Goal: Transaction & Acquisition: Purchase product/service

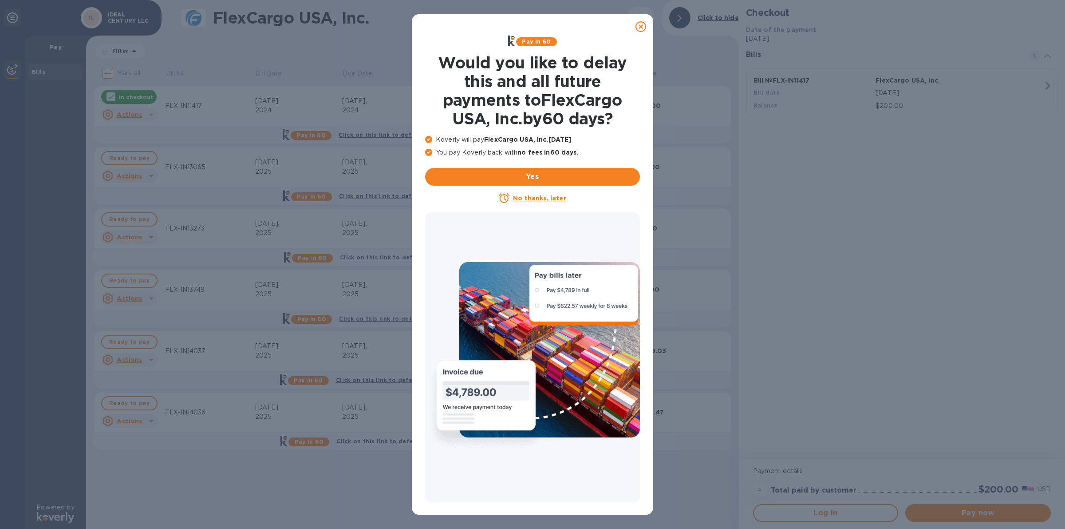
click at [642, 27] on icon at bounding box center [641, 26] width 11 height 11
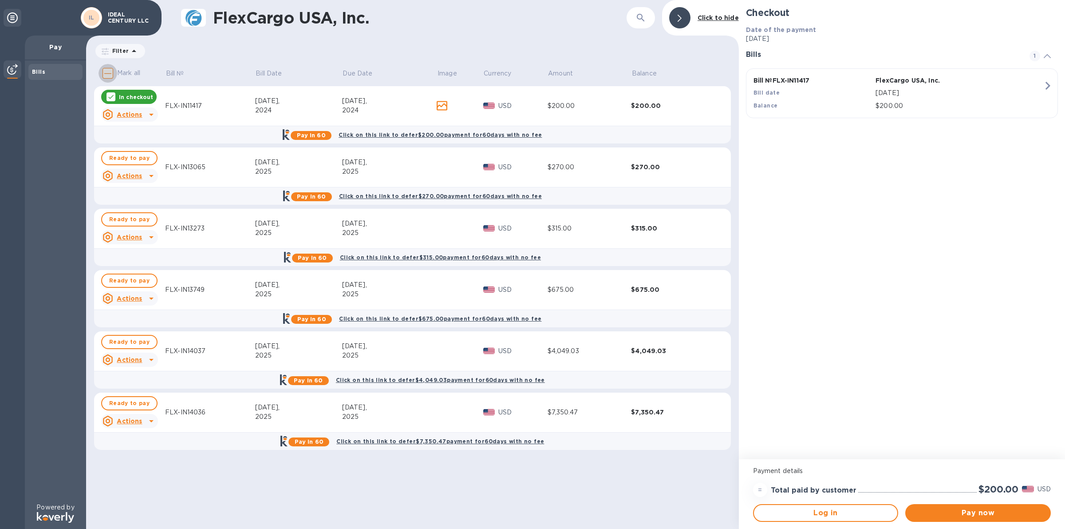
click at [109, 68] on input "Mark all" at bounding box center [108, 73] width 19 height 19
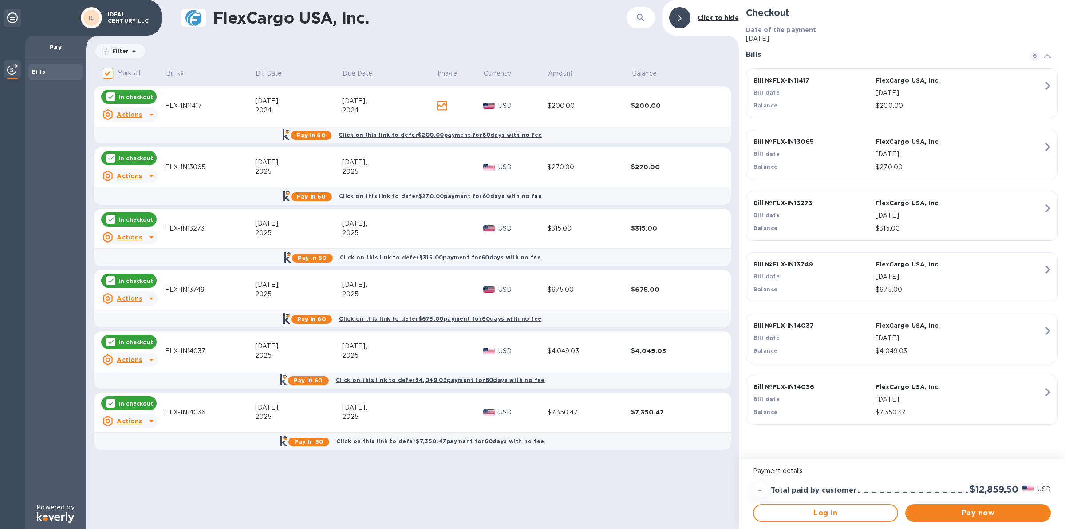
click at [110, 103] on div "In checkout" at bounding box center [128, 97] width 55 height 14
checkbox input "false"
click at [111, 156] on icon at bounding box center [110, 157] width 7 height 7
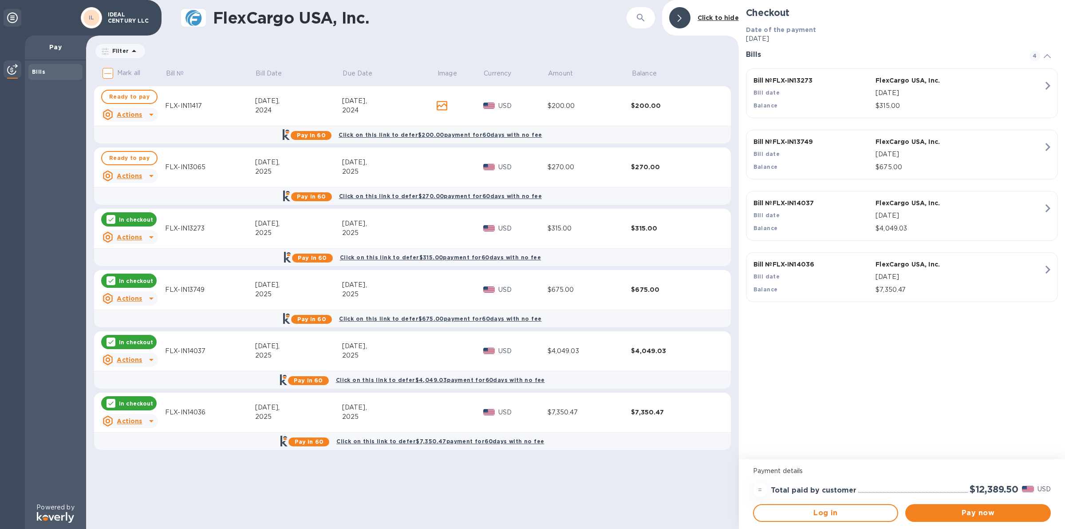
click at [120, 209] on td "In checkout Actions" at bounding box center [129, 229] width 71 height 40
click at [134, 221] on p "In checkout" at bounding box center [136, 220] width 34 height 8
click at [668, 487] on div "FlexCargo USA, Inc. ​ Click to hide Filter Amount Mark all Bill № Bill Date Due…" at bounding box center [412, 264] width 653 height 529
click at [979, 516] on span "Pay now" at bounding box center [978, 512] width 131 height 11
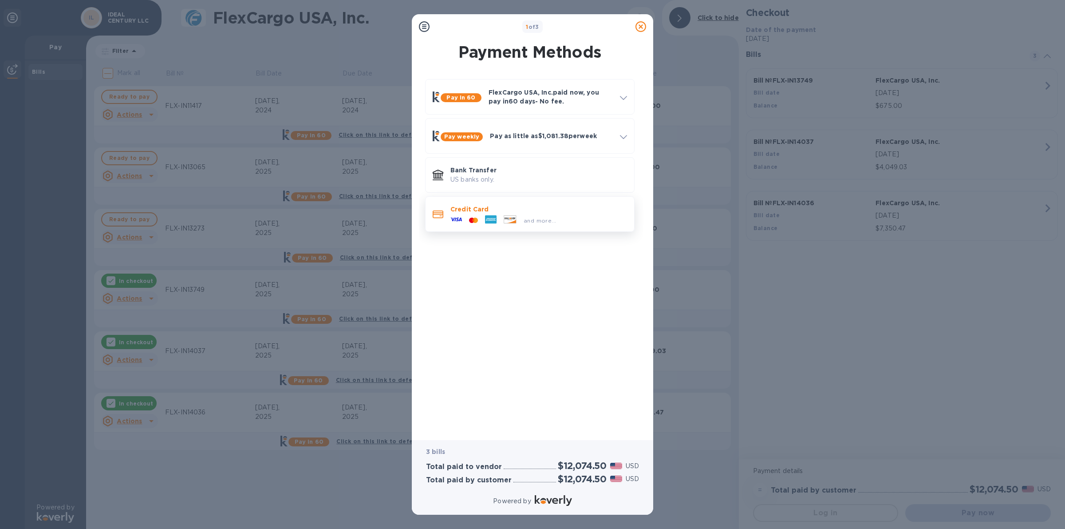
click at [505, 224] on div at bounding box center [510, 220] width 20 height 10
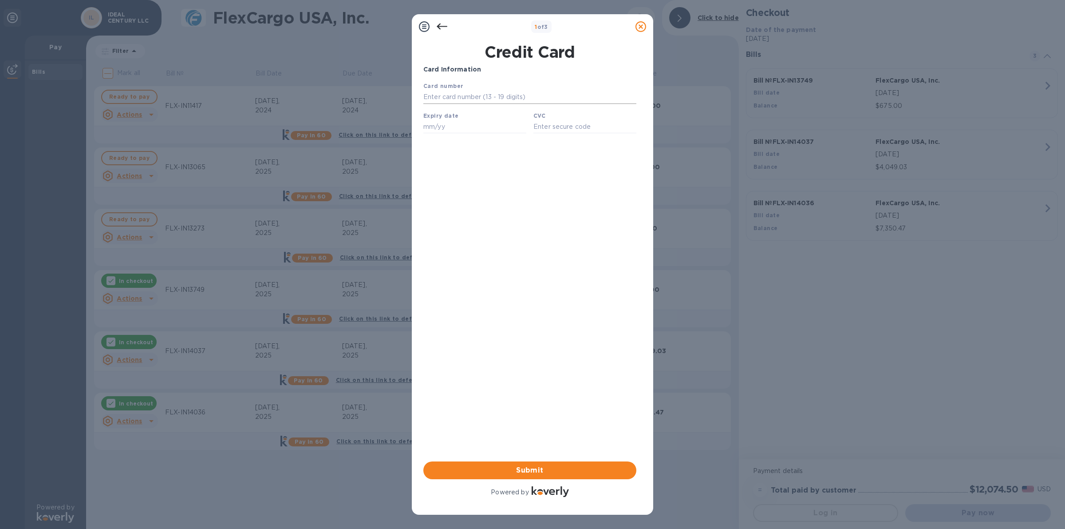
click at [480, 96] on input "text" at bounding box center [529, 97] width 213 height 13
type input "[CREDIT_CARD_NUMBER]"
click at [474, 125] on input "text" at bounding box center [474, 126] width 103 height 13
type input "10/29"
click at [546, 133] on input "text" at bounding box center [585, 126] width 103 height 13
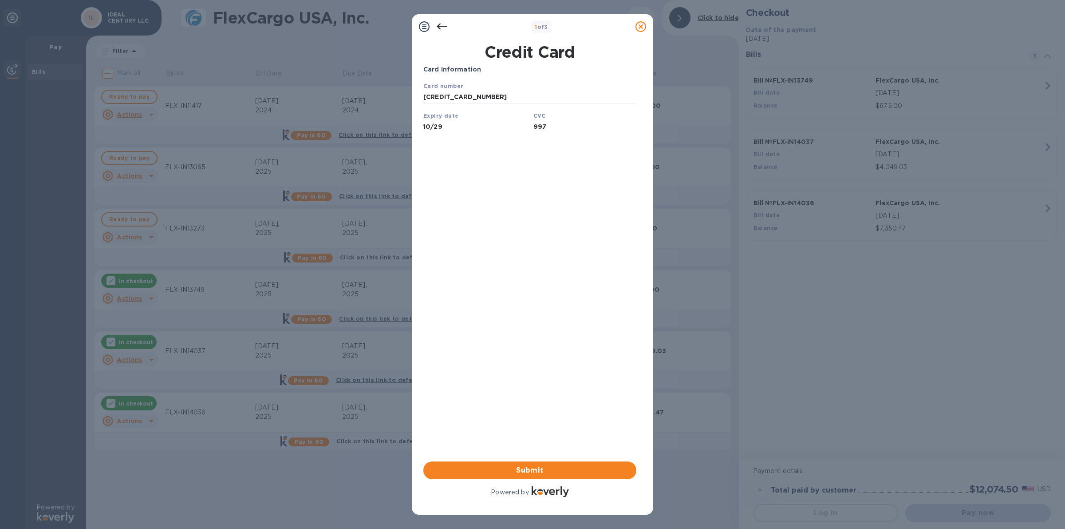
type input "997"
click at [544, 169] on div "Card Information Your browser does not support iframes Submit Powered by" at bounding box center [529, 282] width 213 height 434
click at [519, 465] on span "Submit" at bounding box center [530, 470] width 199 height 11
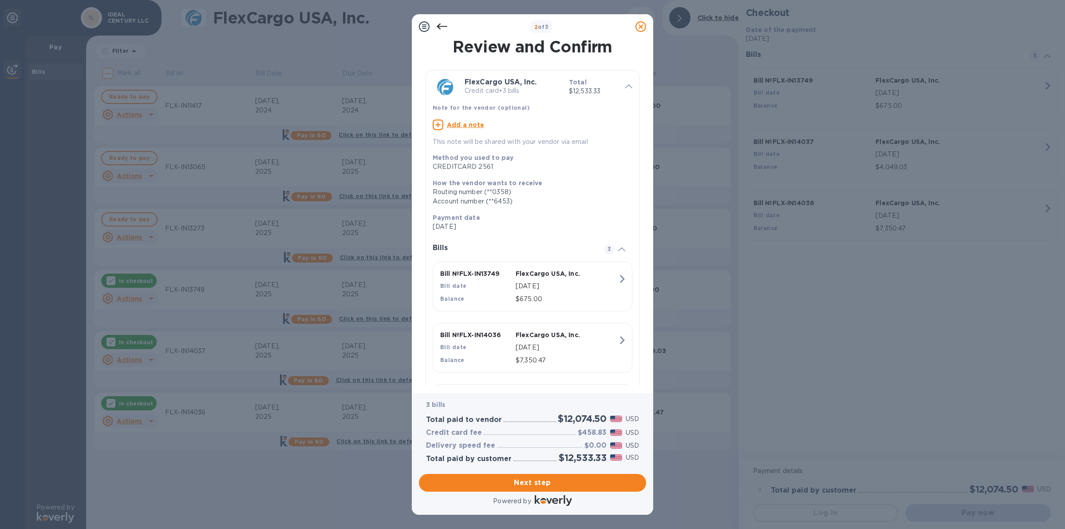
drag, startPoint x: 467, startPoint y: 27, endPoint x: 522, endPoint y: 35, distance: 55.1
click at [522, 35] on div "2 of 3" at bounding box center [532, 27] width 234 height 18
click at [555, 483] on span "Next step" at bounding box center [532, 482] width 213 height 11
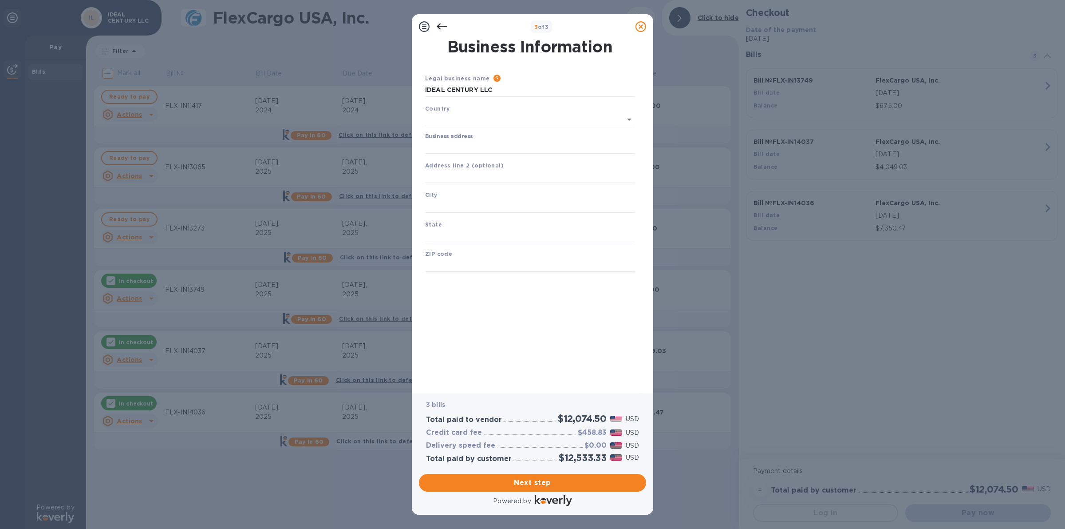
type input "[GEOGRAPHIC_DATA]"
click at [481, 144] on input "Business address" at bounding box center [530, 144] width 210 height 13
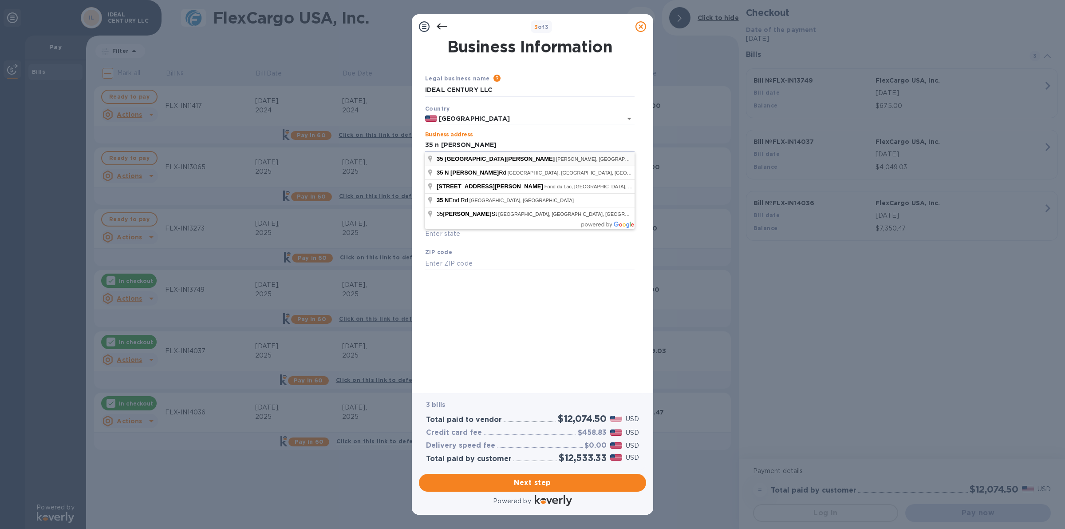
type input "[STREET_ADDRESS][PERSON_NAME]"
type input "[PERSON_NAME]"
type input "WY"
type input "82801"
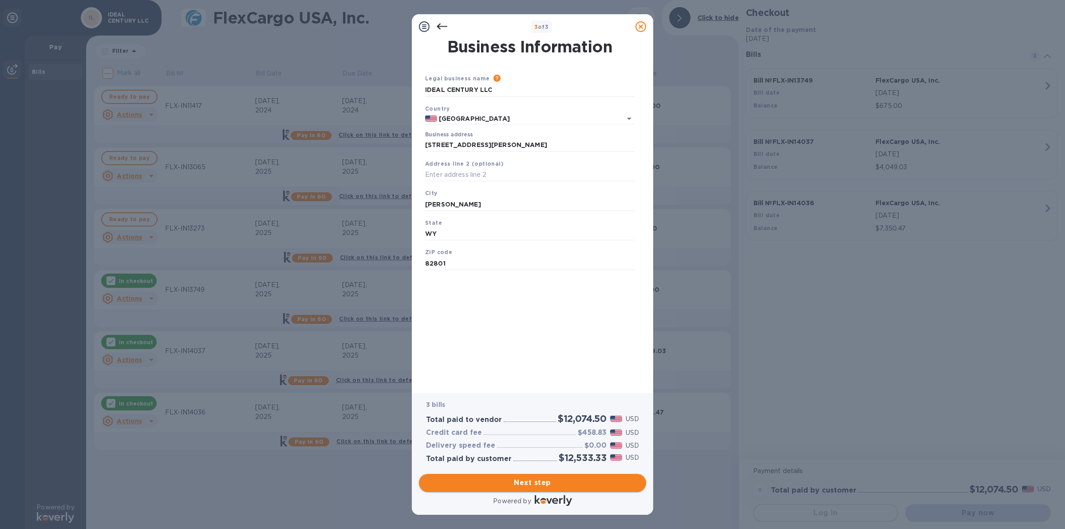
click at [544, 482] on span "Next step" at bounding box center [532, 482] width 213 height 11
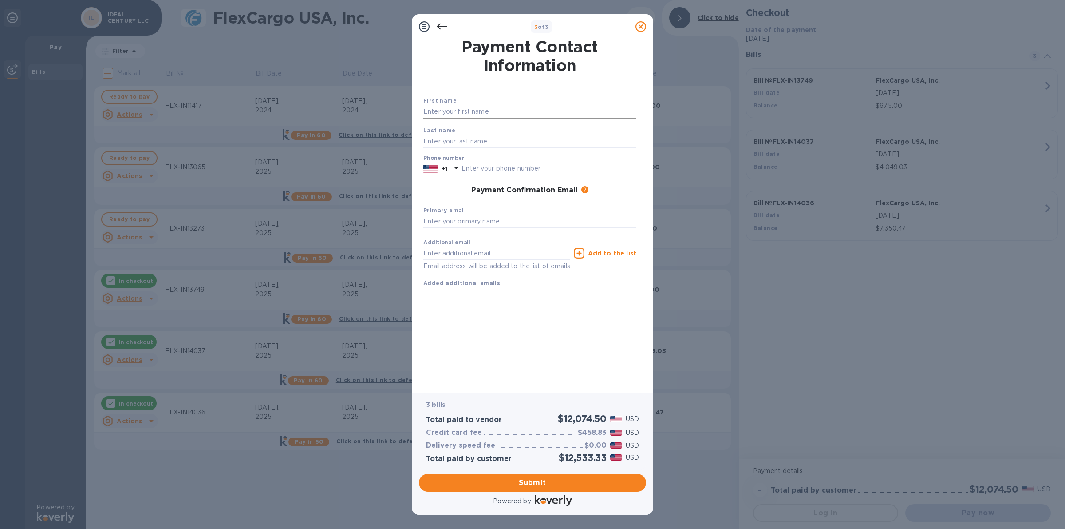
click at [463, 115] on input "text" at bounding box center [529, 111] width 213 height 13
type input "tenghuong"
type input "ng"
click at [447, 162] on div "+1" at bounding box center [443, 169] width 42 height 16
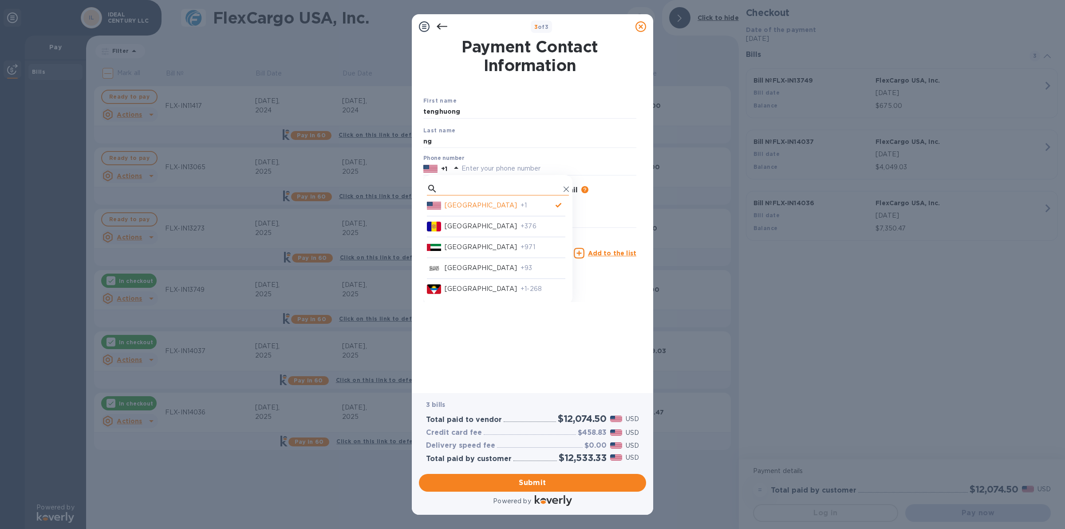
click at [467, 189] on input "text" at bounding box center [500, 188] width 119 height 13
type input "[DEMOGRAPHIC_DATA]"
click at [521, 205] on p "+60" at bounding box center [543, 205] width 45 height 9
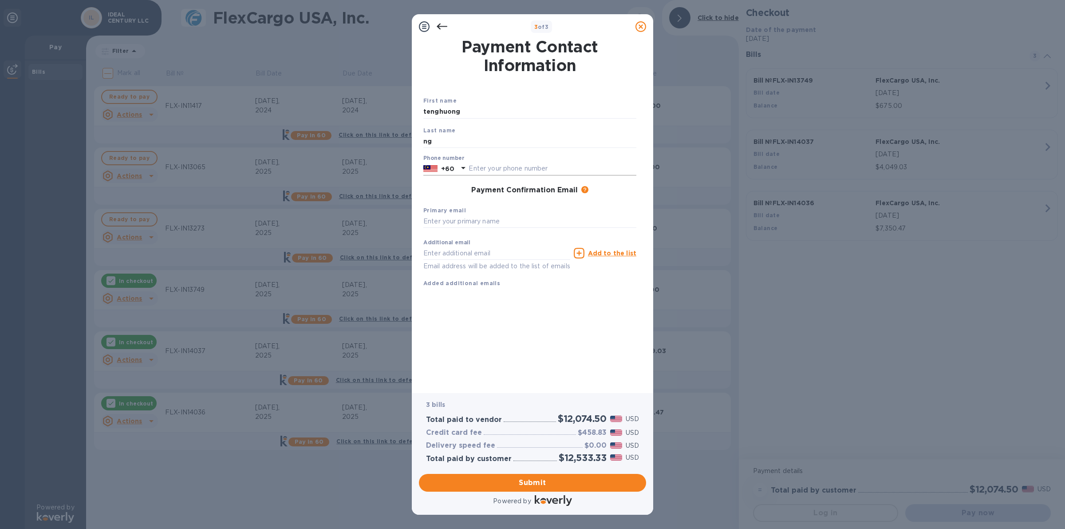
click at [531, 166] on input "text" at bounding box center [553, 168] width 168 height 13
type input "194580433"
click at [489, 225] on input "text" at bounding box center [529, 221] width 213 height 13
type input "[EMAIL_ADDRESS][DOMAIN_NAME]"
click at [549, 314] on div "Payment Contact Information First name [PERSON_NAME] Last name ng Phone number …" at bounding box center [532, 209] width 218 height 341
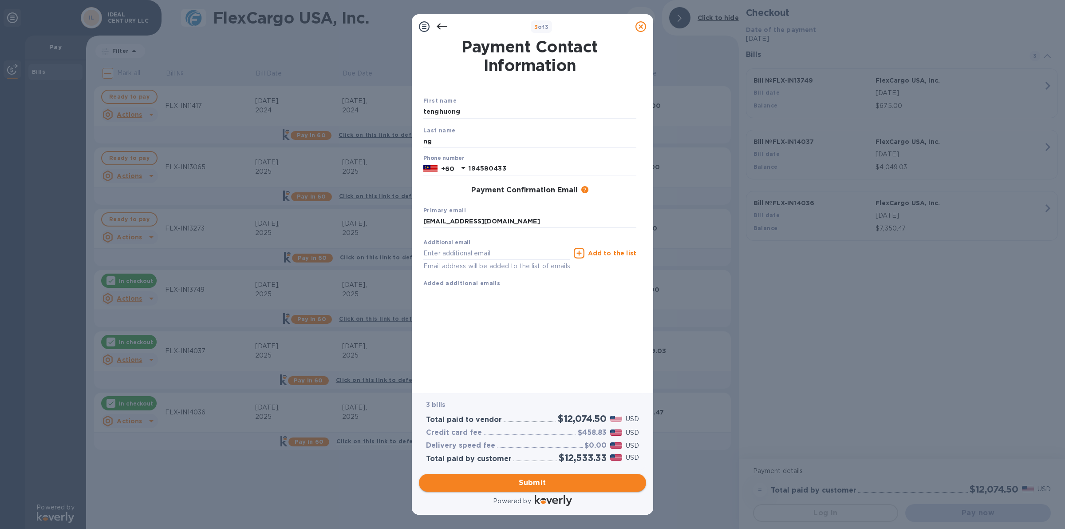
click at [551, 479] on span "Submit" at bounding box center [532, 482] width 213 height 11
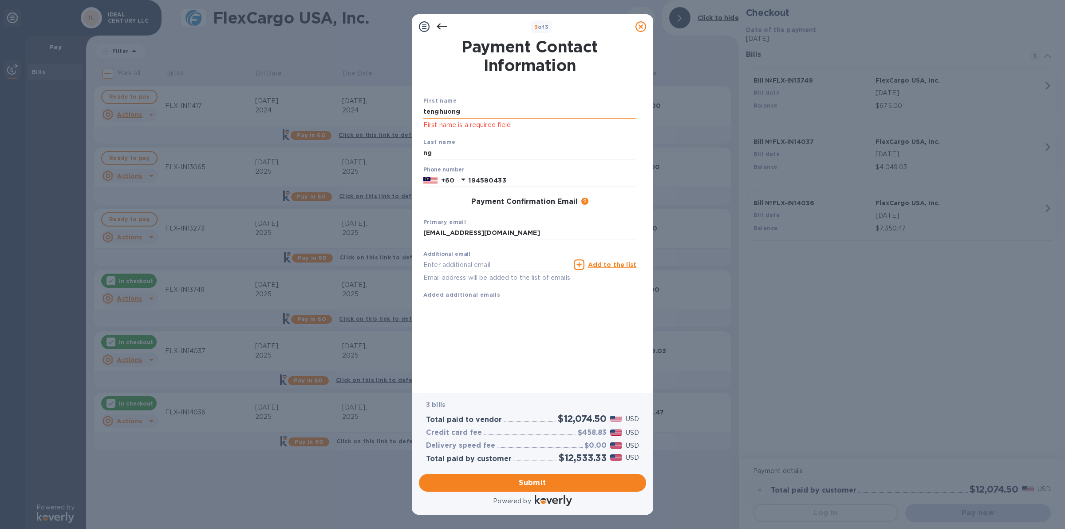
click at [438, 111] on input "tenghuong" at bounding box center [529, 111] width 213 height 13
type input "[PERSON_NAME]"
click at [496, 340] on div "Payment Contact Information First name [PERSON_NAME] First name is a required f…" at bounding box center [532, 209] width 218 height 341
click at [529, 369] on div "Payment Contact Information First name [PERSON_NAME] First name is a required f…" at bounding box center [532, 209] width 218 height 341
click at [439, 110] on input "[PERSON_NAME]" at bounding box center [529, 111] width 213 height 13
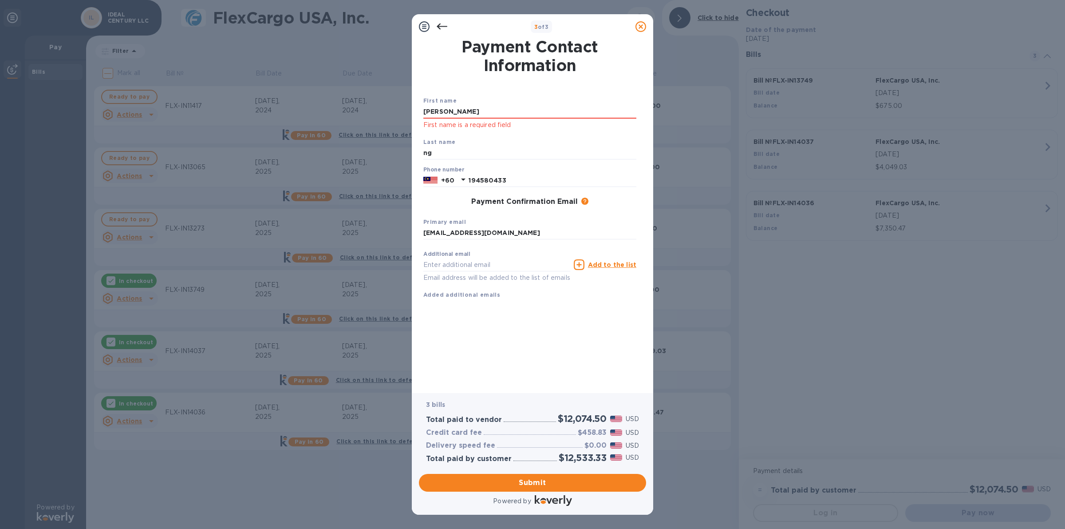
drag, startPoint x: 478, startPoint y: 111, endPoint x: 393, endPoint y: 111, distance: 85.2
click at [393, 111] on div "3 of 3 Payment Contact Information First name [PERSON_NAME] First name is a req…" at bounding box center [532, 264] width 1065 height 529
type input "tenghuong"
click at [560, 360] on div "Payment Contact Information First name tenghuong First name is a required field…" at bounding box center [532, 209] width 218 height 341
click at [540, 487] on span "Submit" at bounding box center [532, 482] width 213 height 11
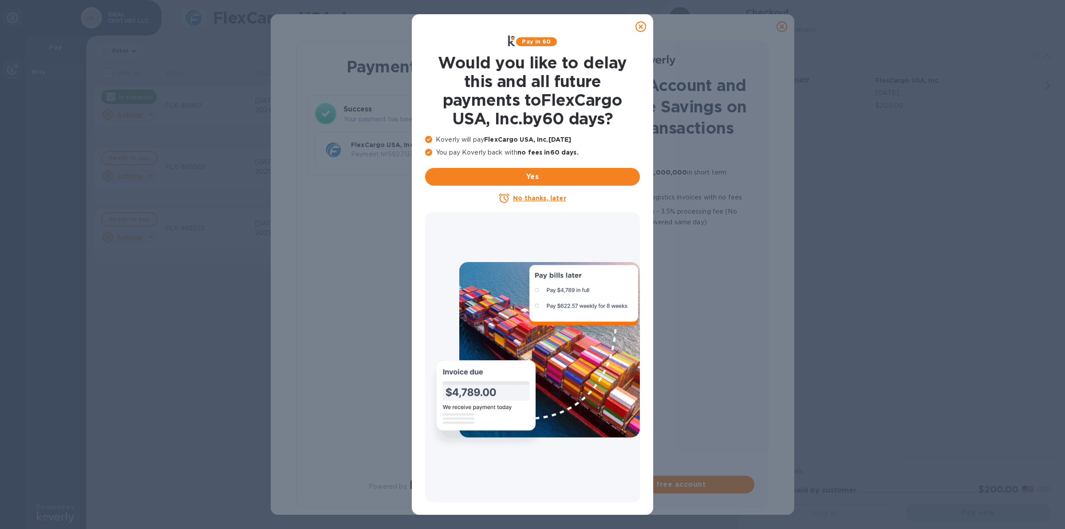
click at [642, 24] on icon at bounding box center [641, 26] width 11 height 11
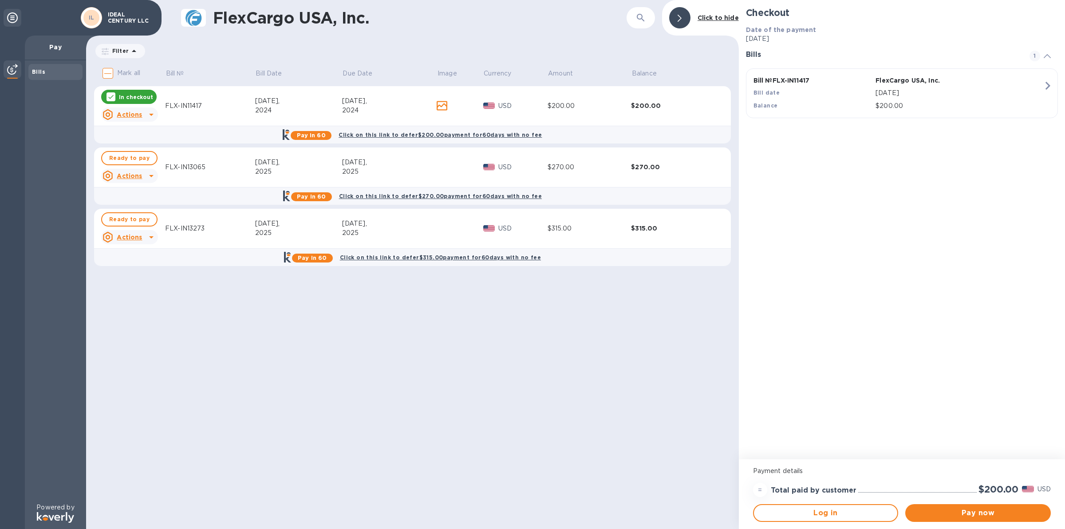
click at [553, 373] on div "FlexCargo USA, Inc. ​ Click to hide Filter Amount Mark all Bill № Bill Date Due…" at bounding box center [412, 264] width 653 height 529
